Goal: Information Seeking & Learning: Learn about a topic

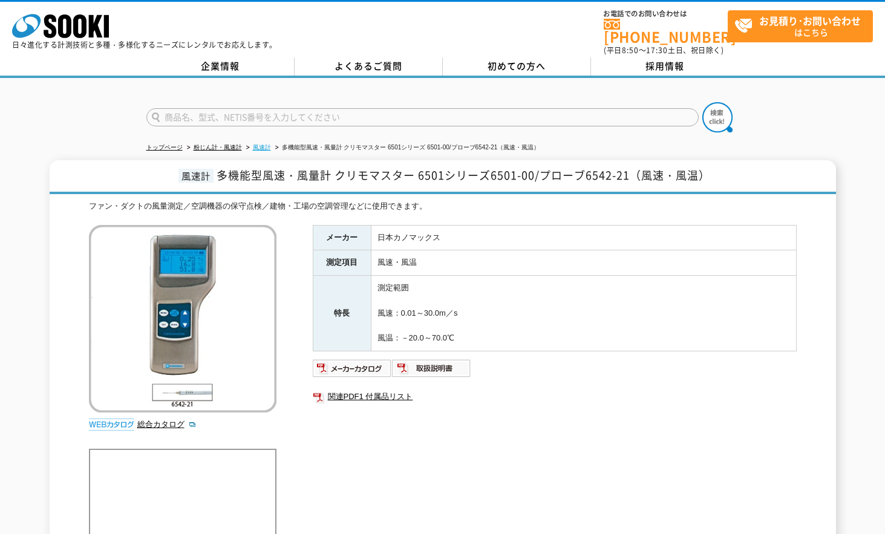
click at [263, 144] on link "風速計" at bounding box center [262, 147] width 18 height 7
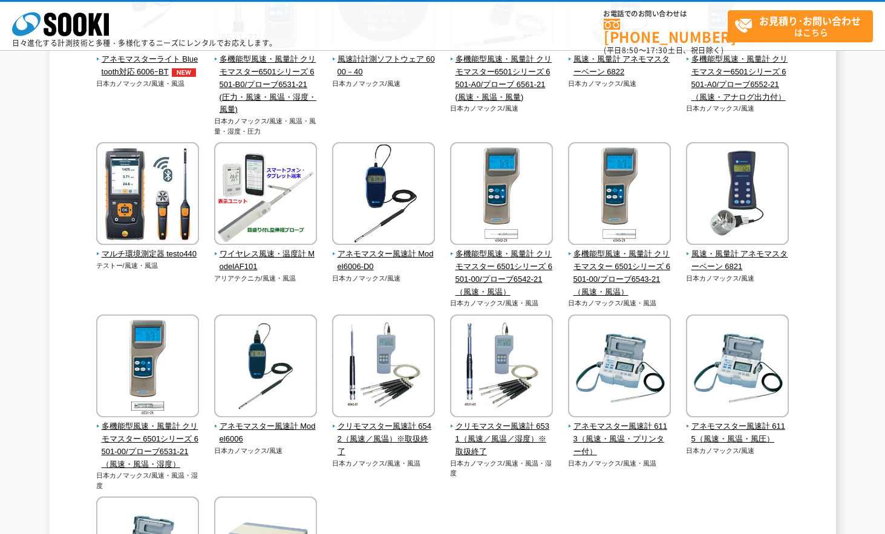
scroll to position [302, 0]
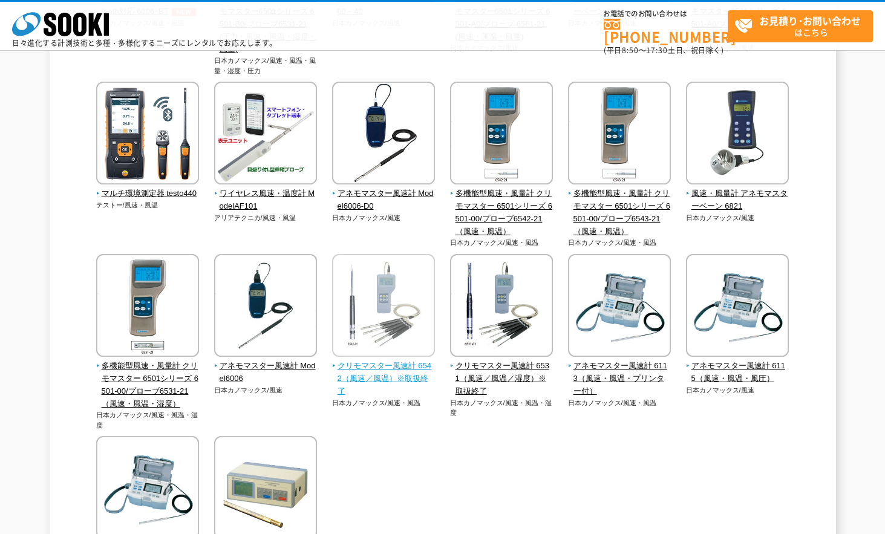
click at [386, 368] on span "クリモマスター風速計 6542（風速／風温）※取扱終了" at bounding box center [383, 378] width 103 height 37
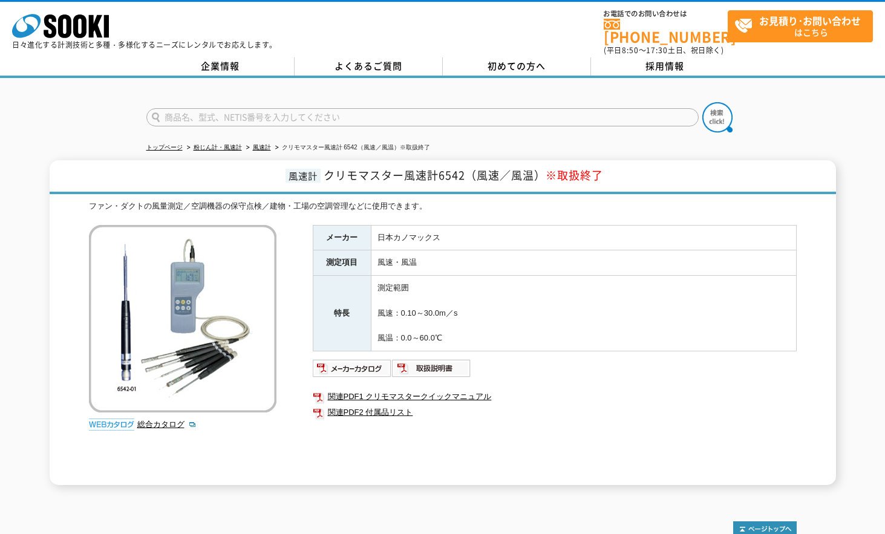
scroll to position [60, 0]
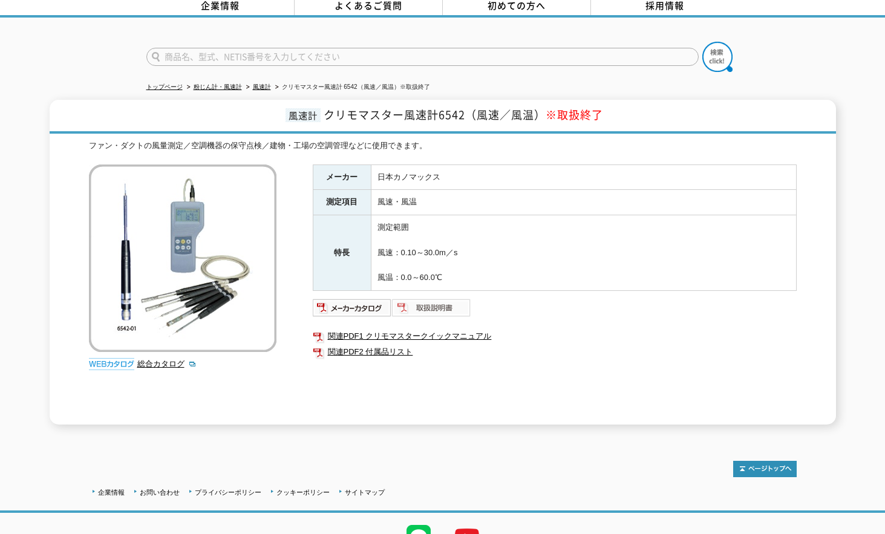
click at [445, 307] on img at bounding box center [431, 307] width 79 height 19
